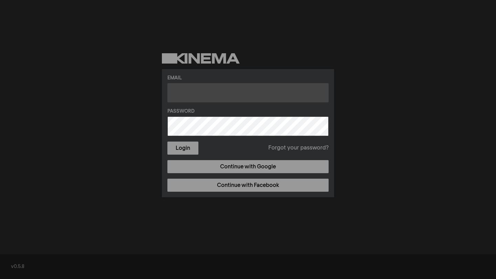
click at [219, 100] on input "text" at bounding box center [247, 92] width 161 height 19
type input "v"
paste input "kayla.kennelly@opalwealthadvisors.com"
type input "kayla.kennelly@opalwealthadvisors.com"
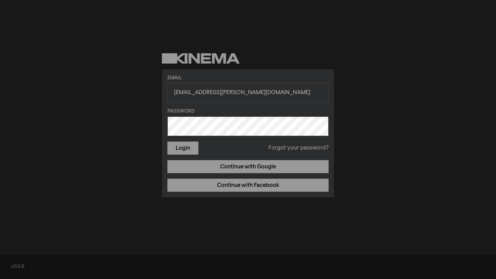
click at [167, 142] on button "Login" at bounding box center [182, 148] width 31 height 13
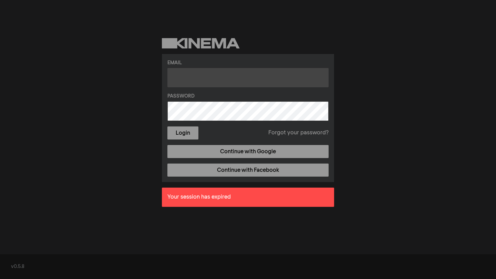
click at [201, 78] on input "text" at bounding box center [247, 77] width 161 height 19
type input "v"
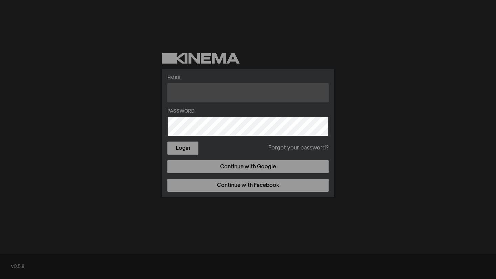
click at [211, 92] on input "text" at bounding box center [247, 92] width 161 height 19
paste input "kayla.kennelly@opalwealthadvisors.com"
type input "kayla.kennelly@opalwealthadvisors.com"
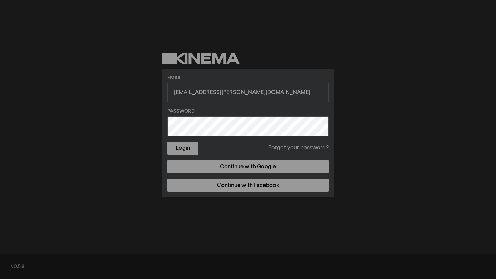
click at [167, 142] on button "Login" at bounding box center [182, 148] width 31 height 13
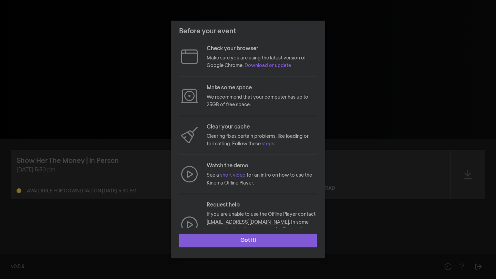
click at [263, 240] on button "Got it!" at bounding box center [248, 241] width 138 height 14
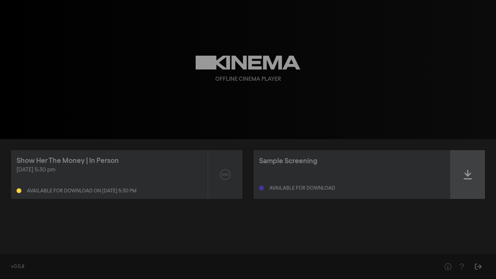
click at [468, 172] on icon at bounding box center [467, 174] width 8 height 11
click at [469, 168] on div at bounding box center [467, 174] width 34 height 49
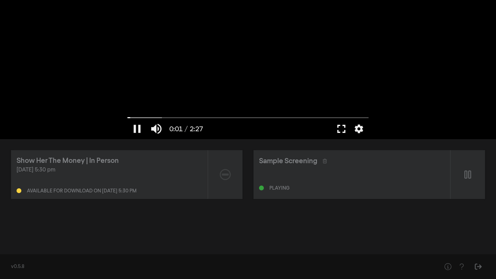
click at [347, 131] on button "fullscreen" at bounding box center [340, 129] width 19 height 21
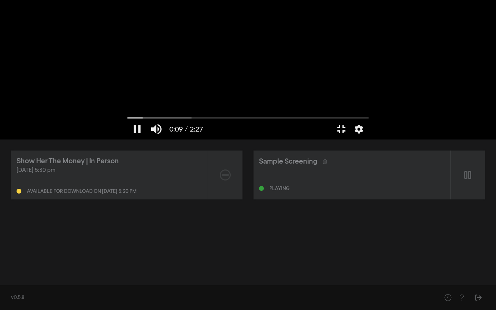
type input "9.28953"
